Goal: Task Accomplishment & Management: Manage account settings

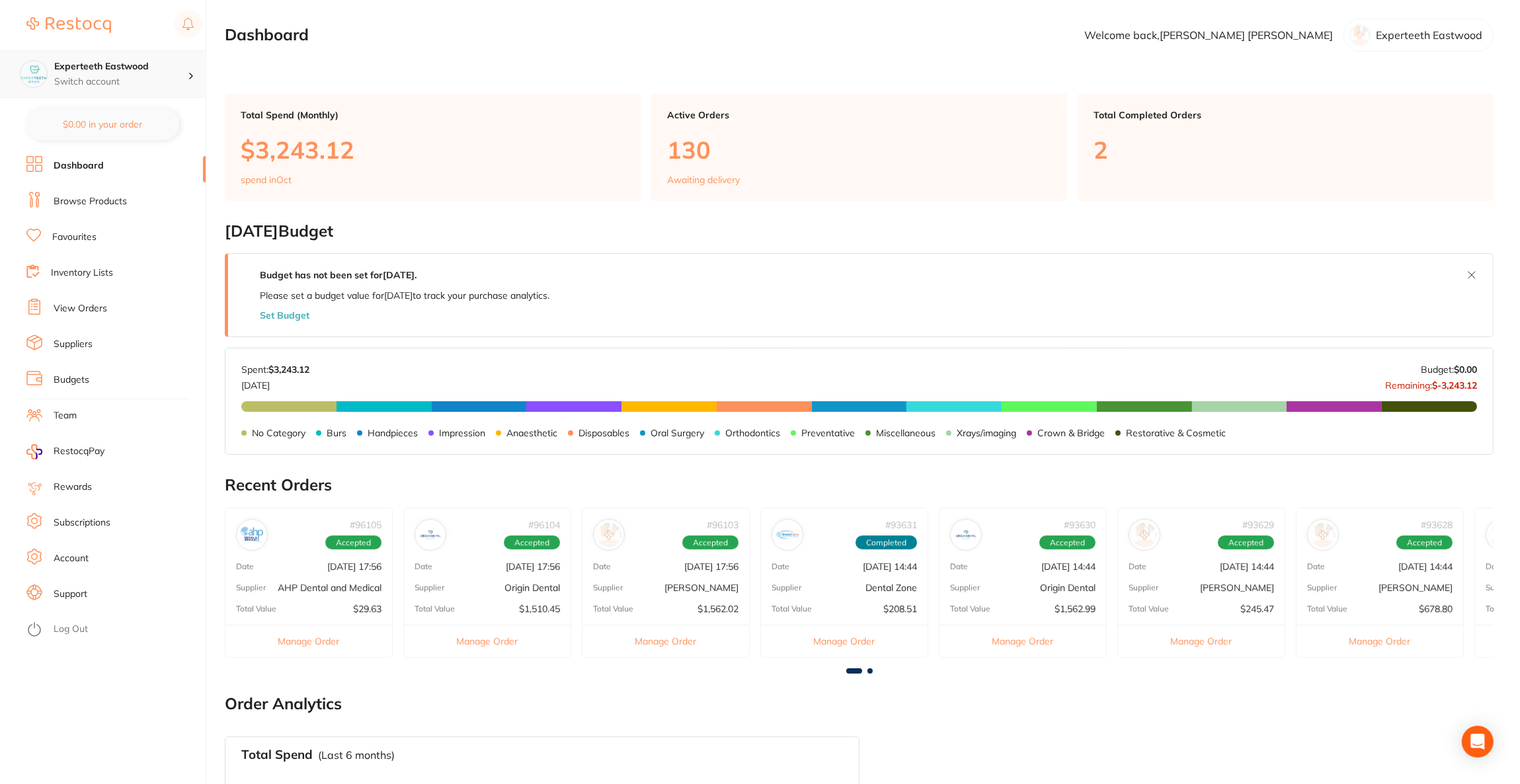
click at [191, 80] on div "Experteeth Eastwood Switch account" at bounding box center [102, 74] width 205 height 48
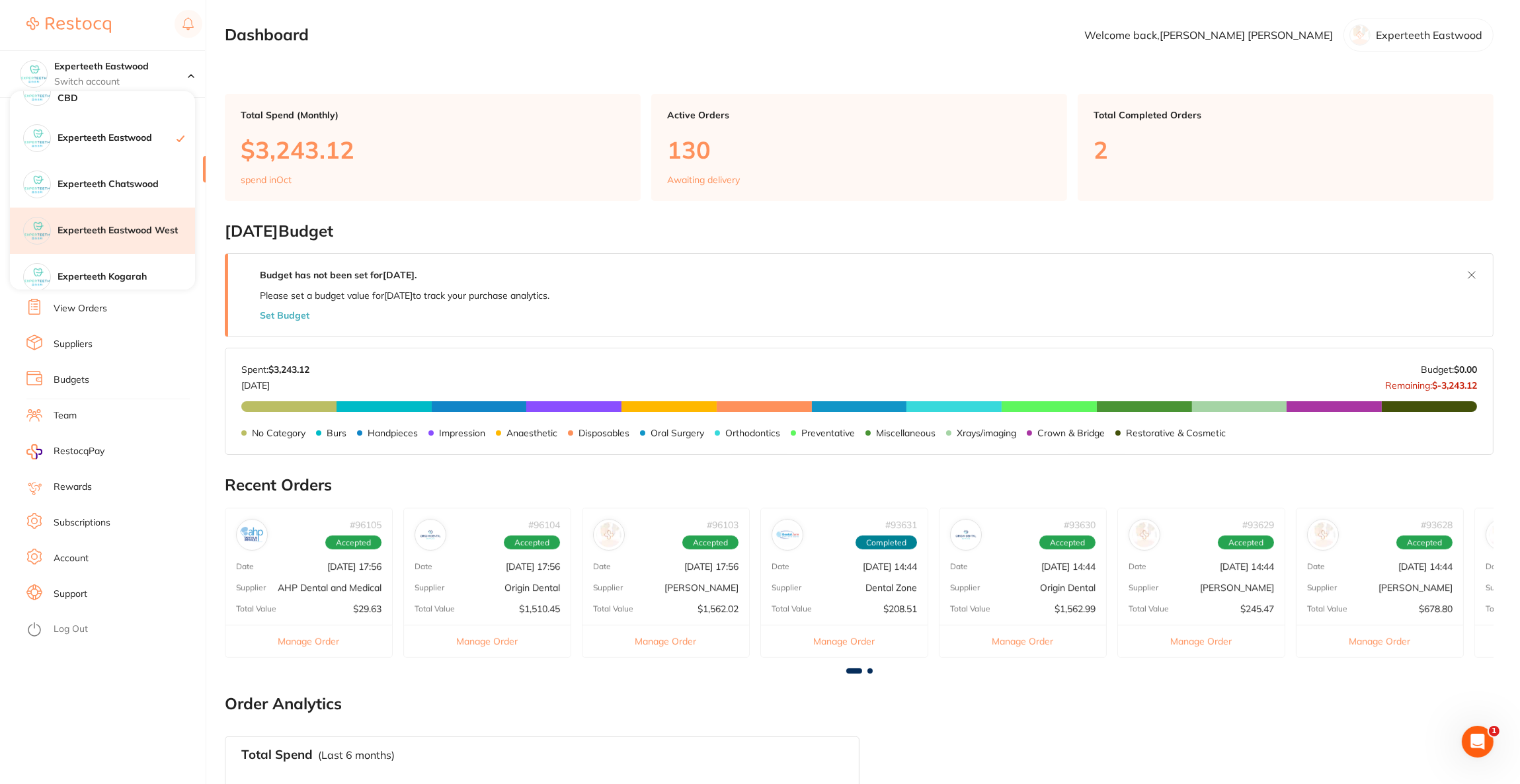
scroll to position [99, 0]
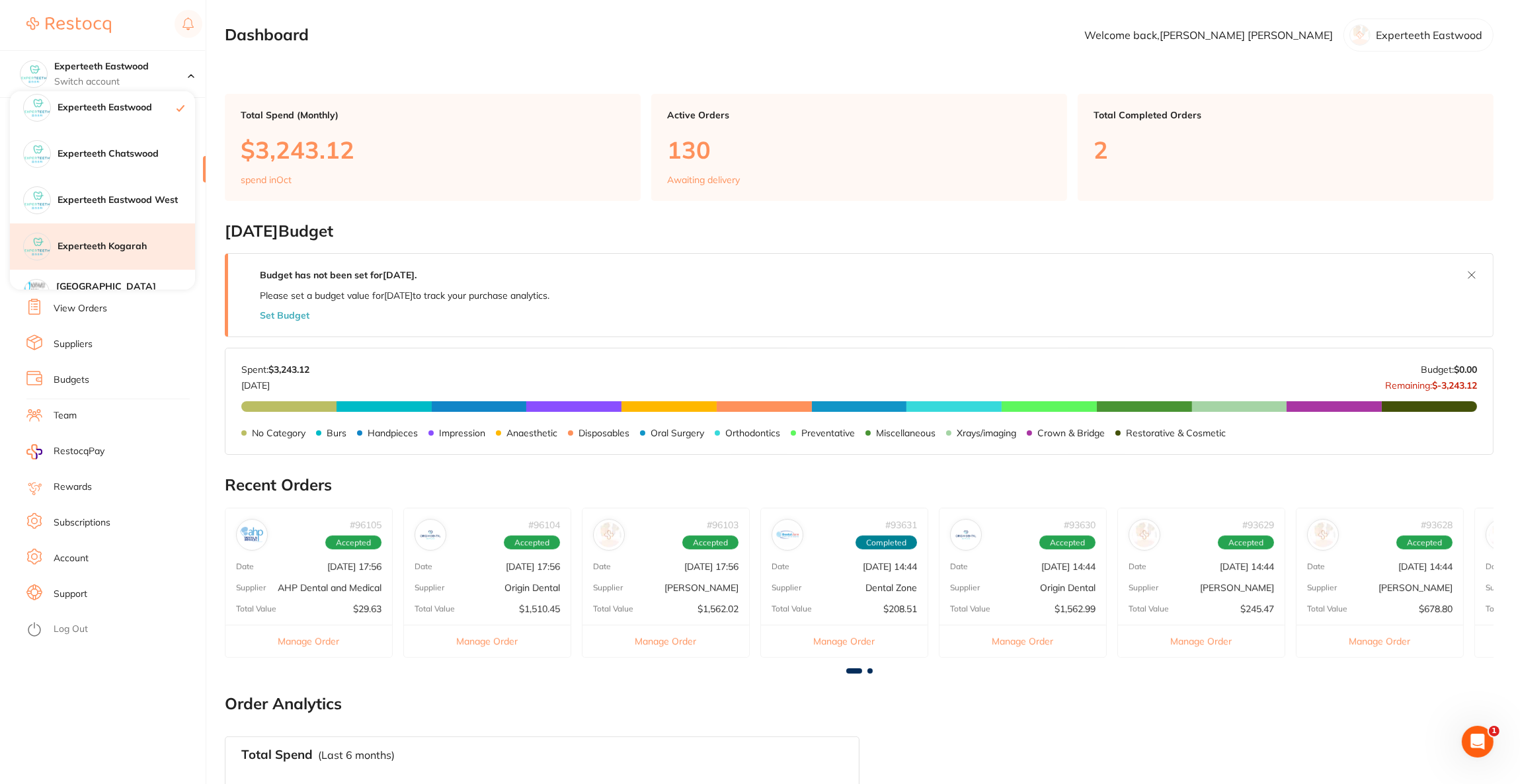
click at [127, 238] on div "Experteeth Kogarah" at bounding box center [102, 246] width 185 height 46
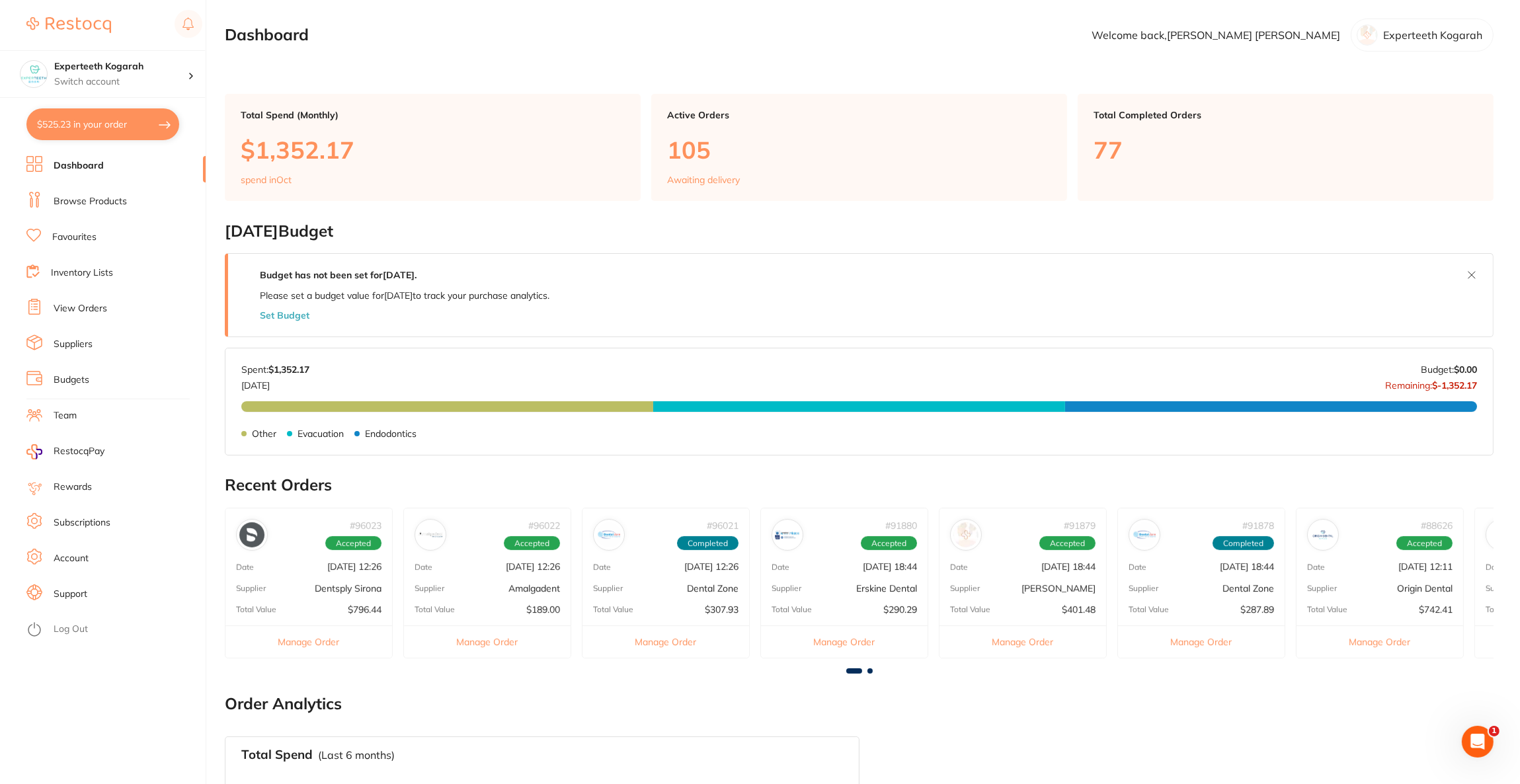
click at [147, 130] on button "$525.23 in your order" at bounding box center [103, 124] width 153 height 32
checkbox input "true"
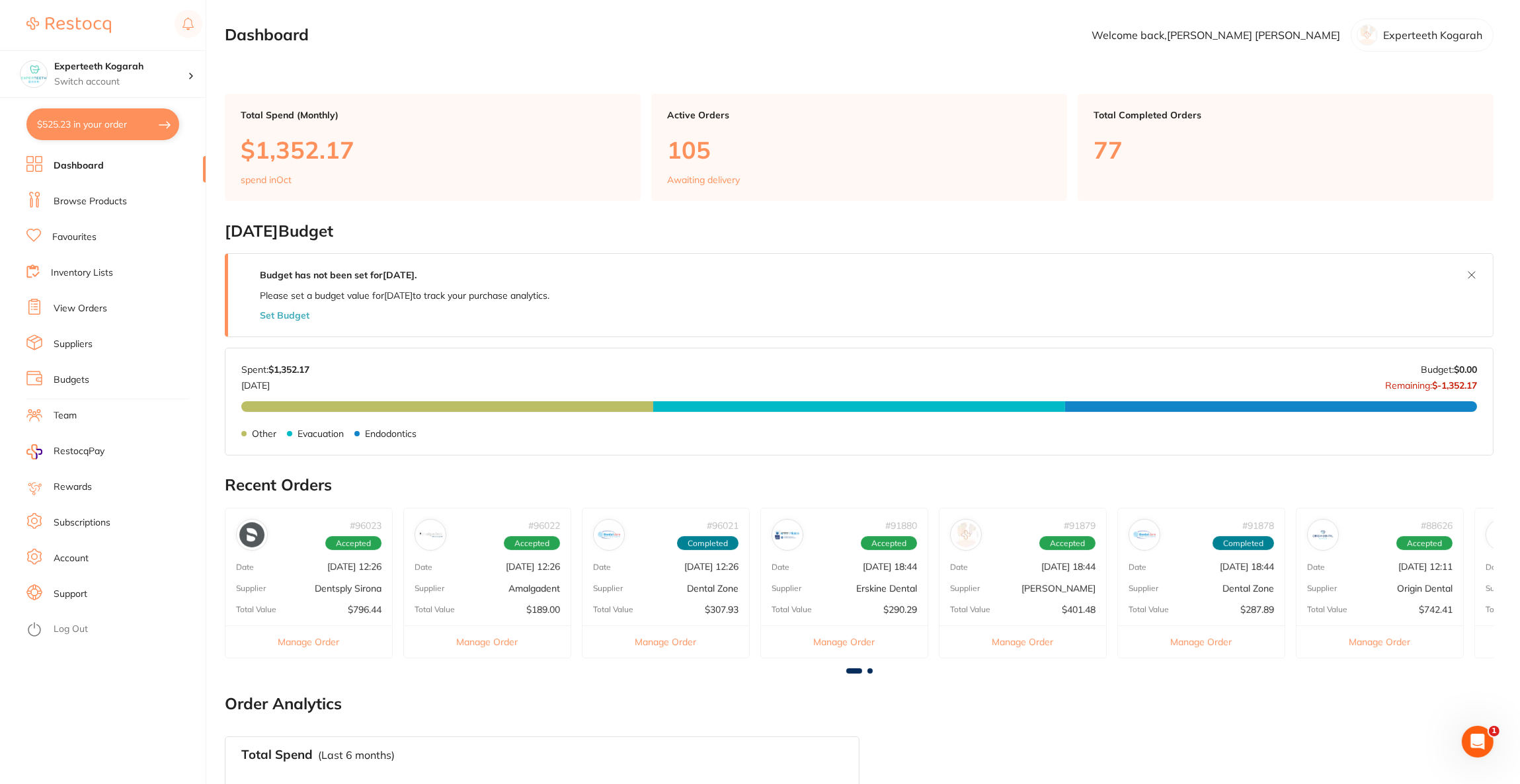
checkbox input "true"
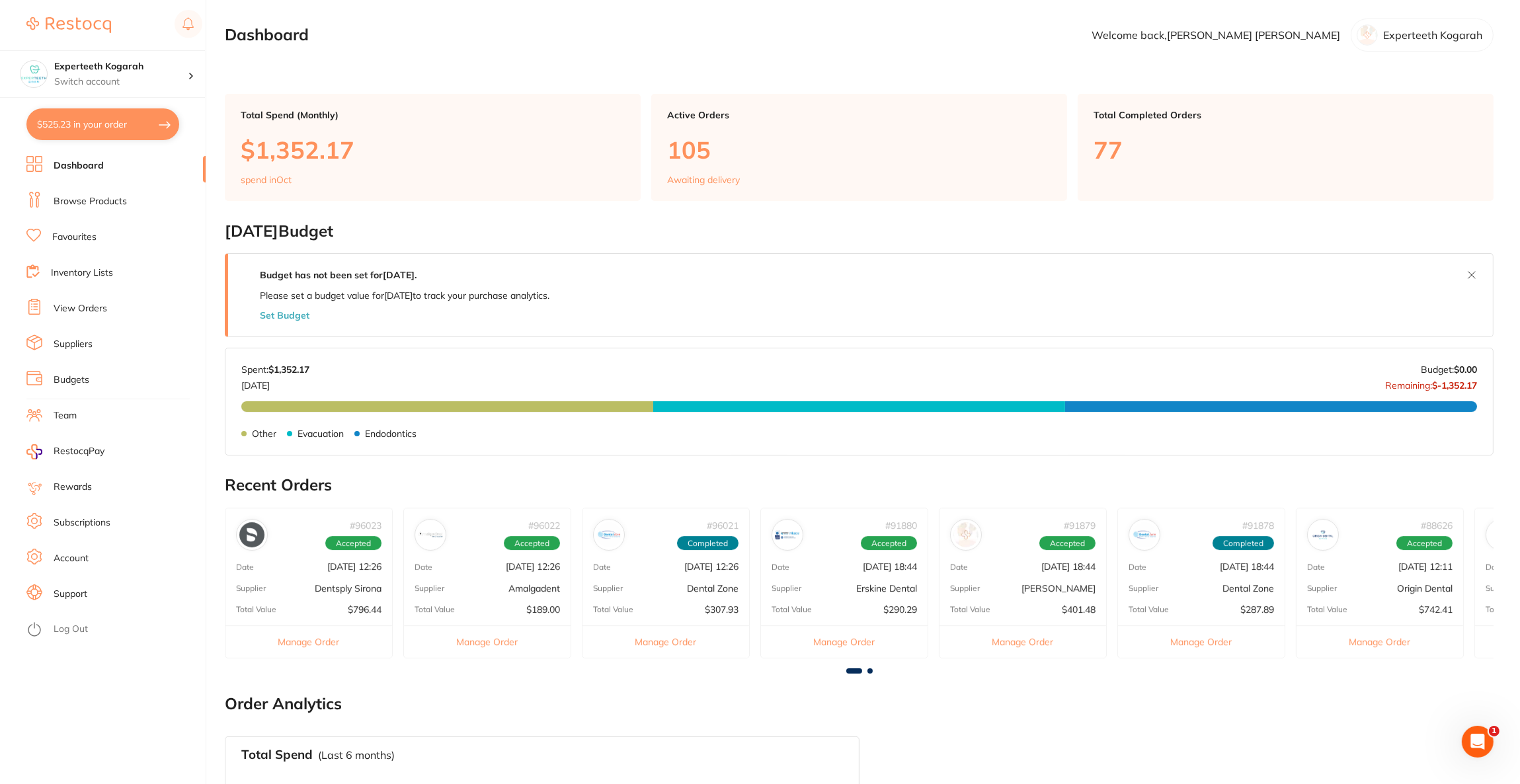
checkbox input "true"
